Goal: Information Seeking & Learning: Learn about a topic

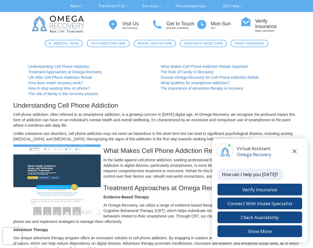
click at [294, 150] on icon "Close chat" at bounding box center [294, 152] width 4 height 4
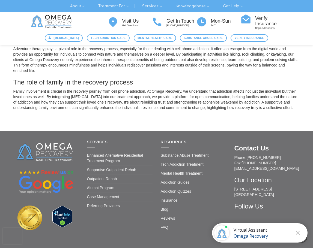
scroll to position [491, 0]
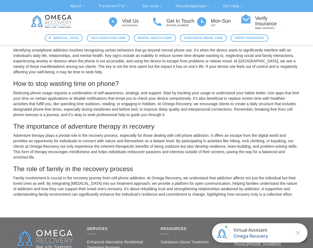
scroll to position [300, 0]
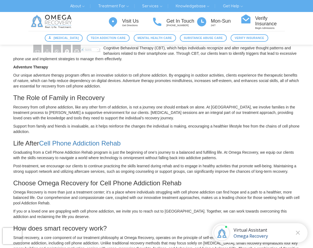
scroll to position [246, 0]
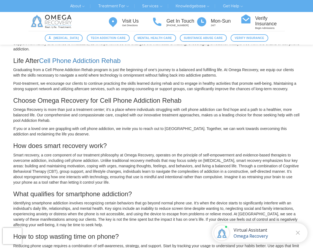
click at [119, 160] on p "Smart recovery, a core component of our treatment philosophy at Omega Recovery,…" at bounding box center [156, 169] width 286 height 33
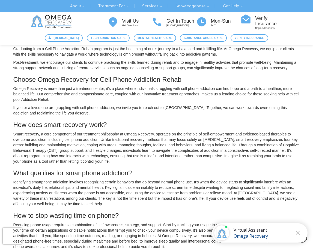
scroll to position [382, 0]
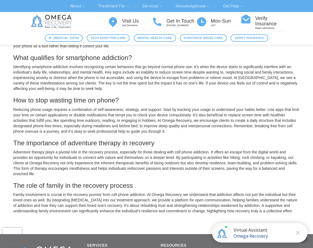
click at [278, 65] on p "Identifying smartphone addiction involves recognizing certain behaviors that go…" at bounding box center [156, 77] width 286 height 27
click at [293, 83] on p "Identifying smartphone addiction involves recognizing certain behaviors that go…" at bounding box center [156, 77] width 286 height 27
click at [52, 105] on div "How does smart recovery work? Smart recovery, a core component of our treatment…" at bounding box center [156, 110] width 286 height 208
click at [118, 160] on p "Adventure therapy plays a pivotal role in the recovery process, especially for …" at bounding box center [156, 163] width 286 height 27
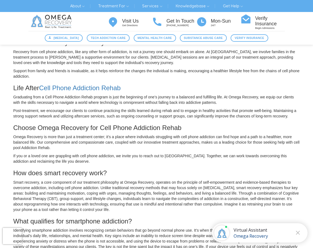
click at [178, 76] on p "Support from family and friends is invaluable, as it helps reinforce the change…" at bounding box center [156, 73] width 286 height 11
click at [76, 58] on p "Recovery from cell phone addiction, like any other form of addiction, is not a …" at bounding box center [156, 57] width 286 height 16
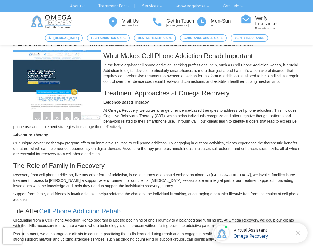
scroll to position [0, 0]
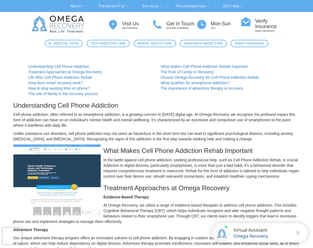
click at [263, 138] on p "Unlike substance use disorders, cell phone addiction may not seem as hazardous …" at bounding box center [156, 136] width 286 height 11
click at [220, 128] on p "Cell phone addiction, often referred to as smartphone addiction, is a growing c…" at bounding box center [156, 120] width 286 height 16
click at [216, 116] on p "Cell phone addiction, often referred to as smartphone addiction, is a growing c…" at bounding box center [156, 120] width 286 height 16
click at [147, 127] on p "Cell phone addiction, often referred to as smartphone addiction, is a growing c…" at bounding box center [156, 120] width 286 height 16
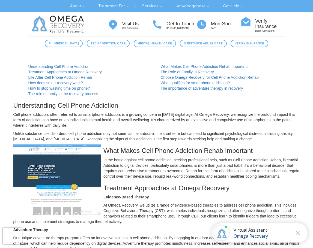
click at [262, 115] on p "Cell phone addiction, often referred to as smartphone addiction, is a growing c…" at bounding box center [156, 120] width 286 height 16
click at [253, 132] on p "Unlike substance use disorders, cell phone addiction may not seem as hazardous …" at bounding box center [156, 136] width 286 height 11
click at [200, 103] on h3 "Understanding Cell Phone Addiction" at bounding box center [156, 105] width 286 height 7
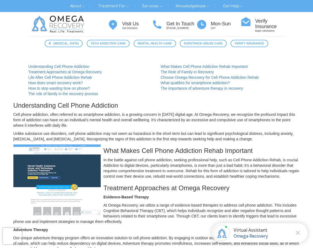
click at [166, 206] on p "At Omega Recovery, we utilize a range of evidence-based therapies to address ce…" at bounding box center [156, 214] width 286 height 22
click at [209, 126] on p "Cell phone addiction, often referred to as smartphone addiction, is a growing c…" at bounding box center [156, 120] width 286 height 16
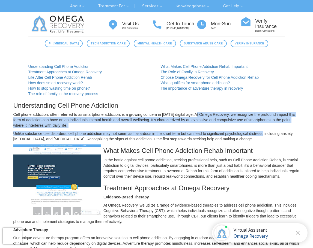
drag, startPoint x: 195, startPoint y: 114, endPoint x: 264, endPoint y: 136, distance: 72.3
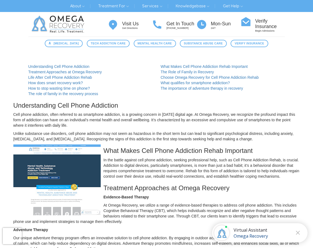
click at [265, 141] on p "Unlike substance use disorders, cell phone addiction may not seem as hazardous …" at bounding box center [156, 136] width 286 height 11
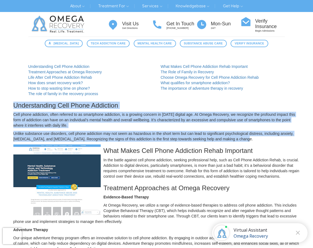
drag, startPoint x: 270, startPoint y: 137, endPoint x: 14, endPoint y: 106, distance: 257.3
click at [14, 106] on h3 "Understanding Cell Phone Addiction" at bounding box center [156, 105] width 286 height 7
drag, startPoint x: 14, startPoint y: 106, endPoint x: 255, endPoint y: 142, distance: 243.6
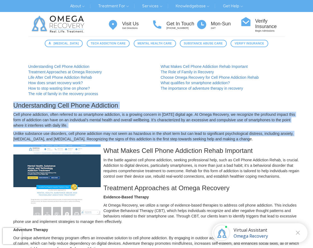
click at [255, 142] on p "Unlike substance use disorders, cell phone addiction may not seem as hazardous …" at bounding box center [156, 136] width 286 height 11
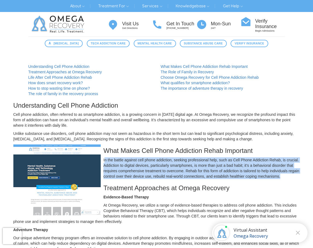
drag, startPoint x: 104, startPoint y: 160, endPoint x: 293, endPoint y: 178, distance: 189.7
click at [293, 178] on p "In the battle against cell phone addiction, seeking professional help, such as …" at bounding box center [156, 168] width 286 height 22
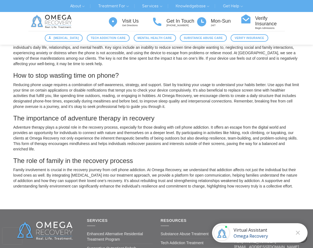
scroll to position [409, 0]
